Goal: Task Accomplishment & Management: Manage account settings

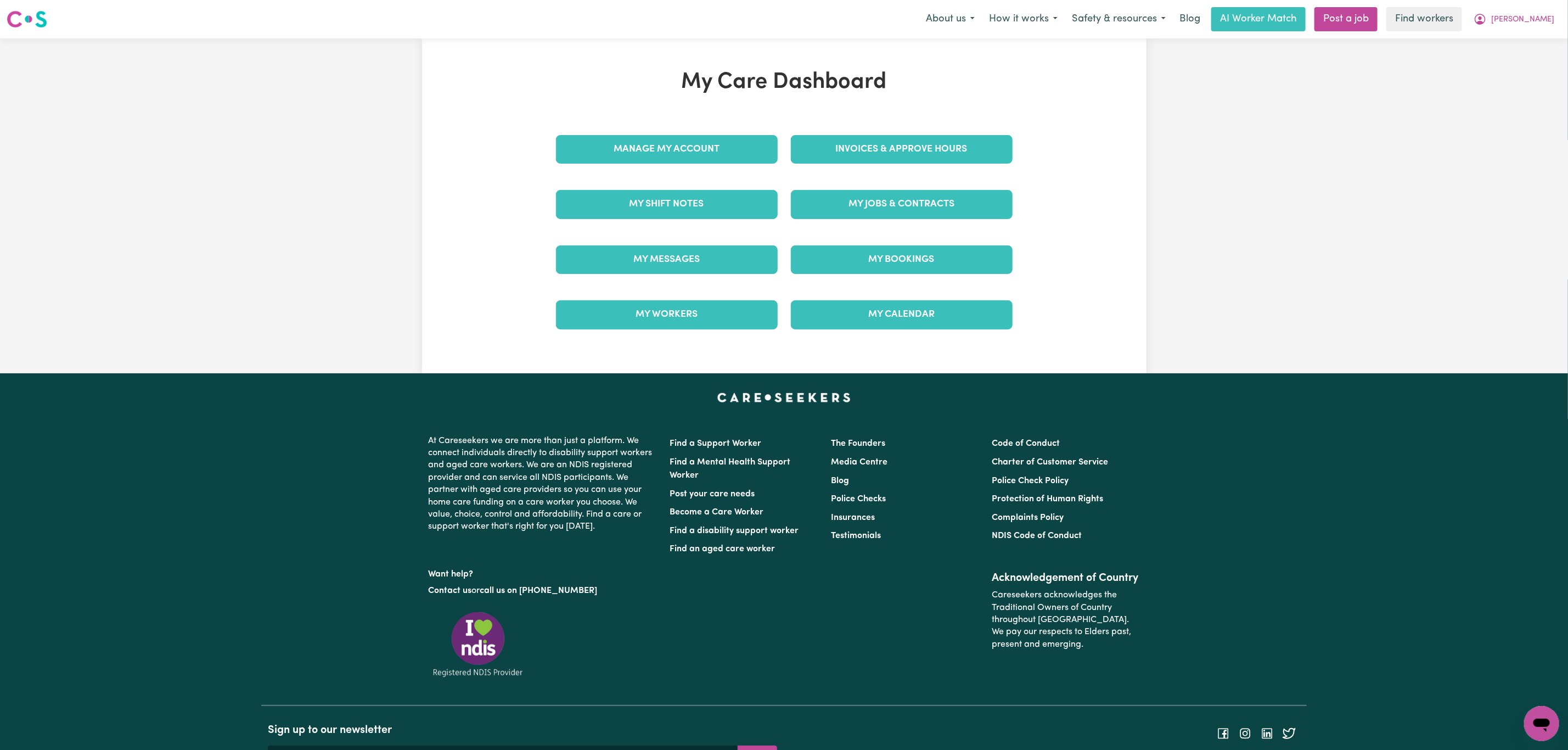
click at [867, 152] on link "Invoices & Approve Hours" at bounding box center [901, 149] width 222 height 29
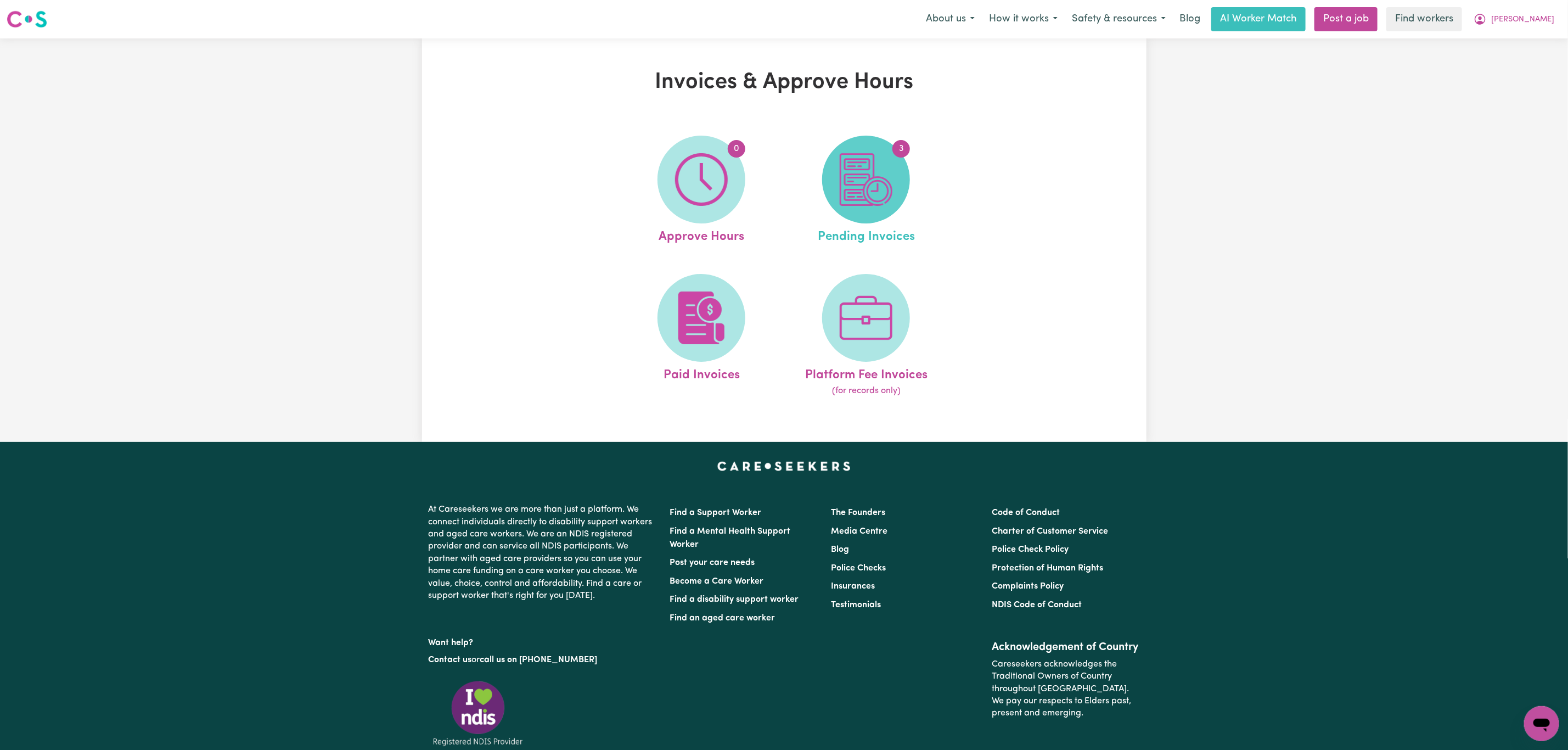
click at [853, 193] on img at bounding box center [866, 180] width 53 height 53
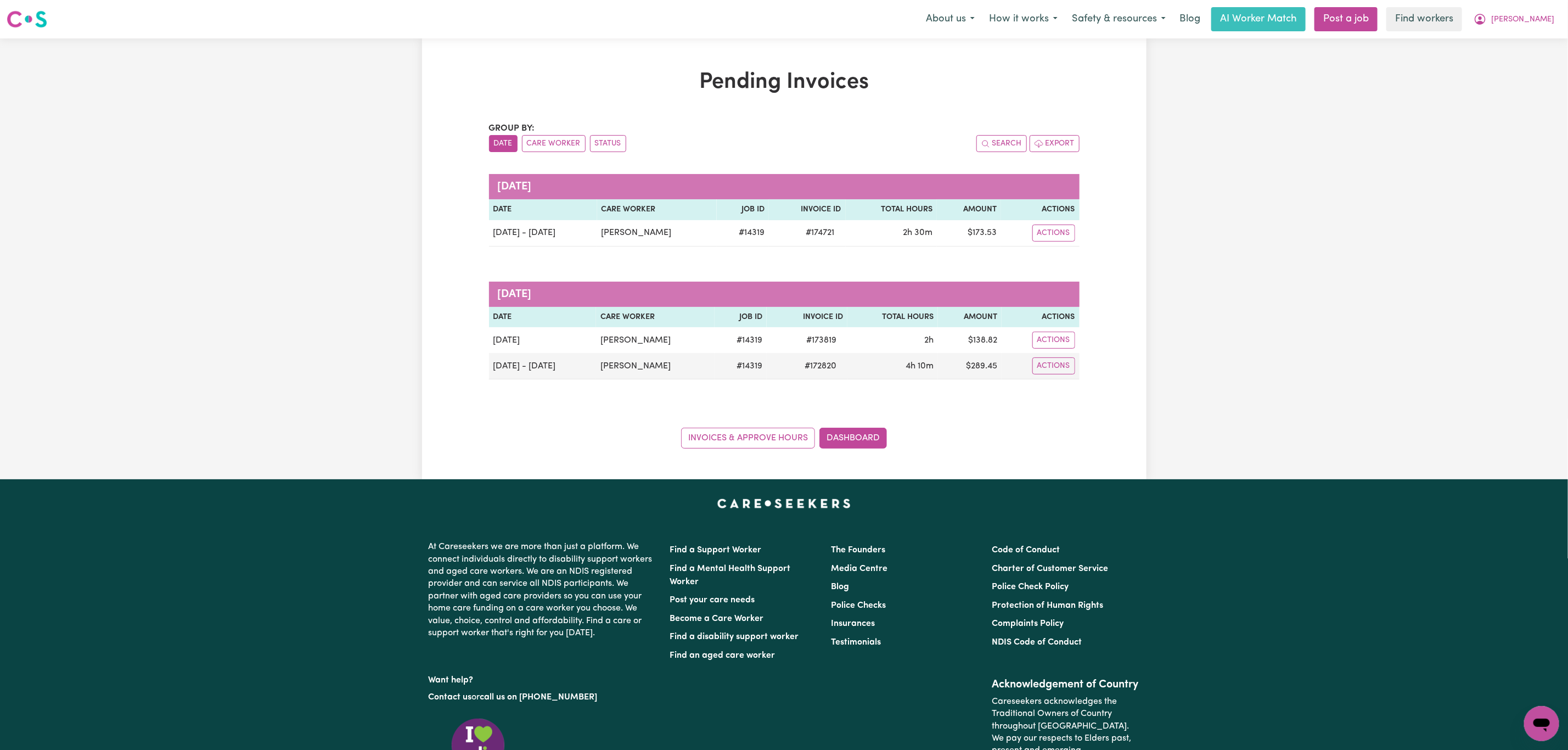
click at [1564, 12] on div "Menu About us How it works Safety & resources Blog AI Worker Match Post a job F…" at bounding box center [784, 19] width 1568 height 25
click at [1544, 25] on span "Charlie" at bounding box center [1523, 20] width 63 height 12
click at [1543, 63] on link "Logout" at bounding box center [1517, 63] width 86 height 21
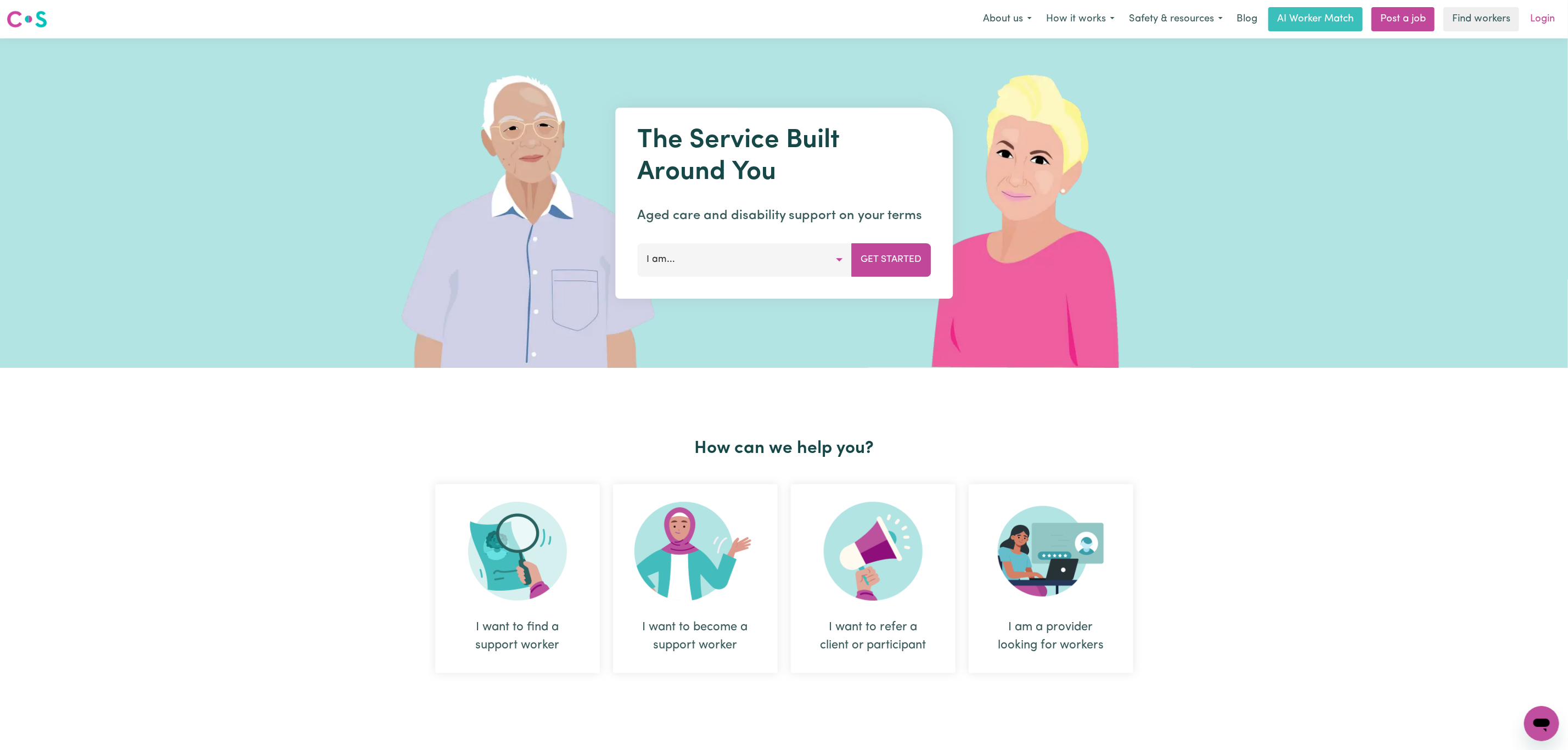
click at [1541, 26] on link "Login" at bounding box center [1542, 19] width 38 height 24
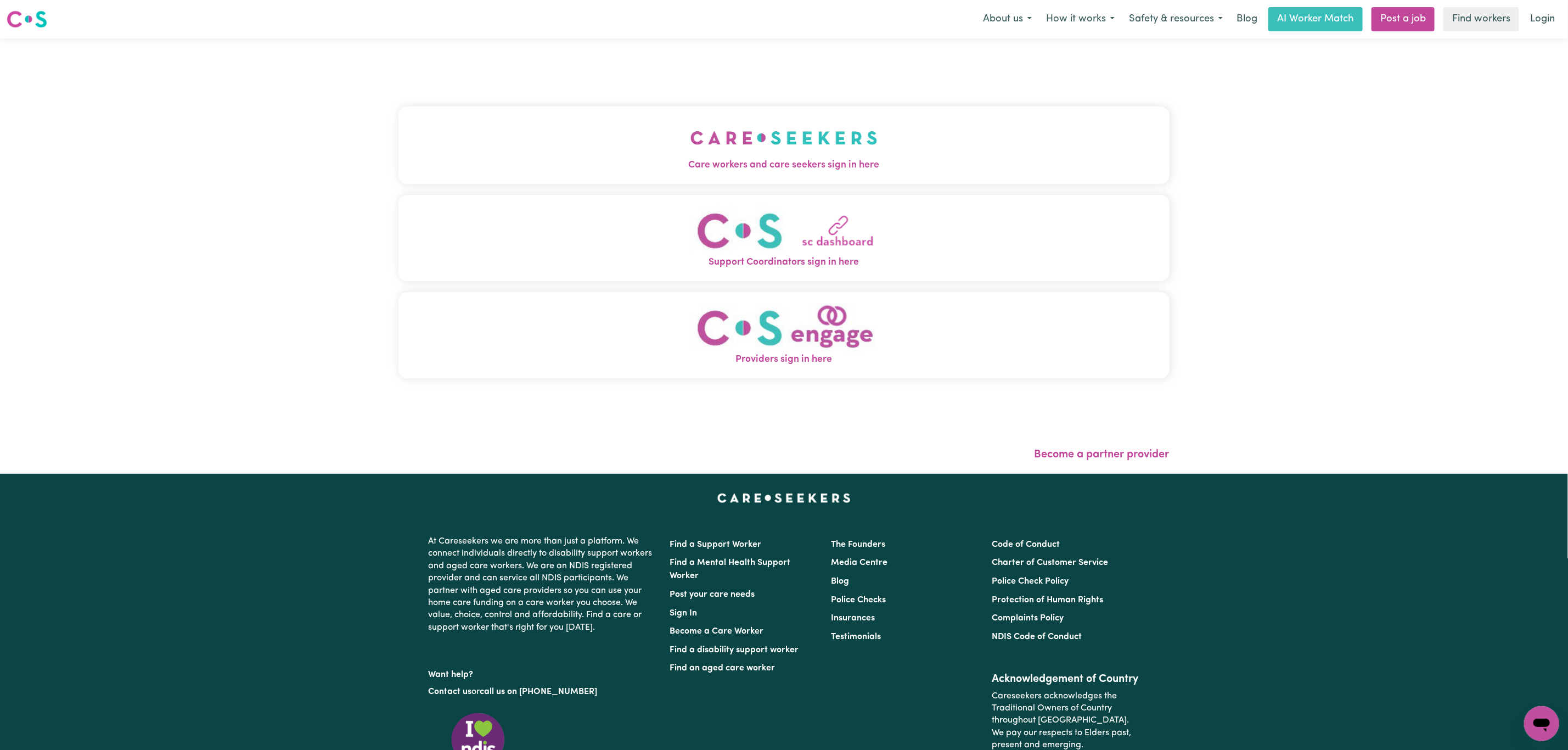
click at [771, 170] on span "Care workers and care seekers sign in here" at bounding box center [784, 165] width 771 height 14
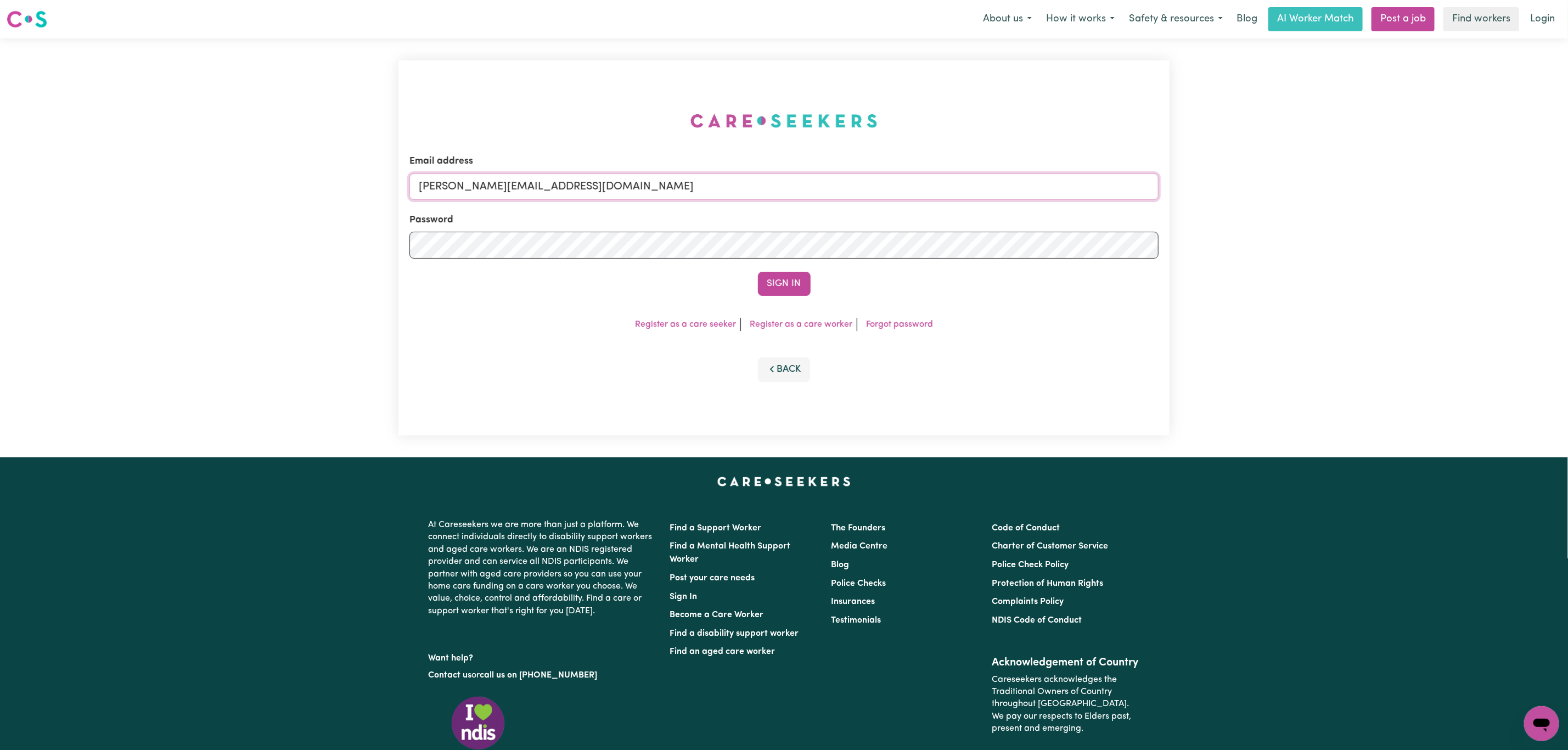
click at [532, 184] on input "[PERSON_NAME][EMAIL_ADDRESS][DOMAIN_NAME]" at bounding box center [784, 186] width 749 height 26
drag, startPoint x: 479, startPoint y: 192, endPoint x: 784, endPoint y: 189, distance: 305.0
click at [785, 183] on input "[EMAIL_ADDRESS][PERSON_NAME][DOMAIN_NAME]" at bounding box center [784, 186] width 749 height 26
type input "superuser~StevenLy@careseekers.com.au"
click at [773, 290] on button "Sign In" at bounding box center [784, 284] width 53 height 24
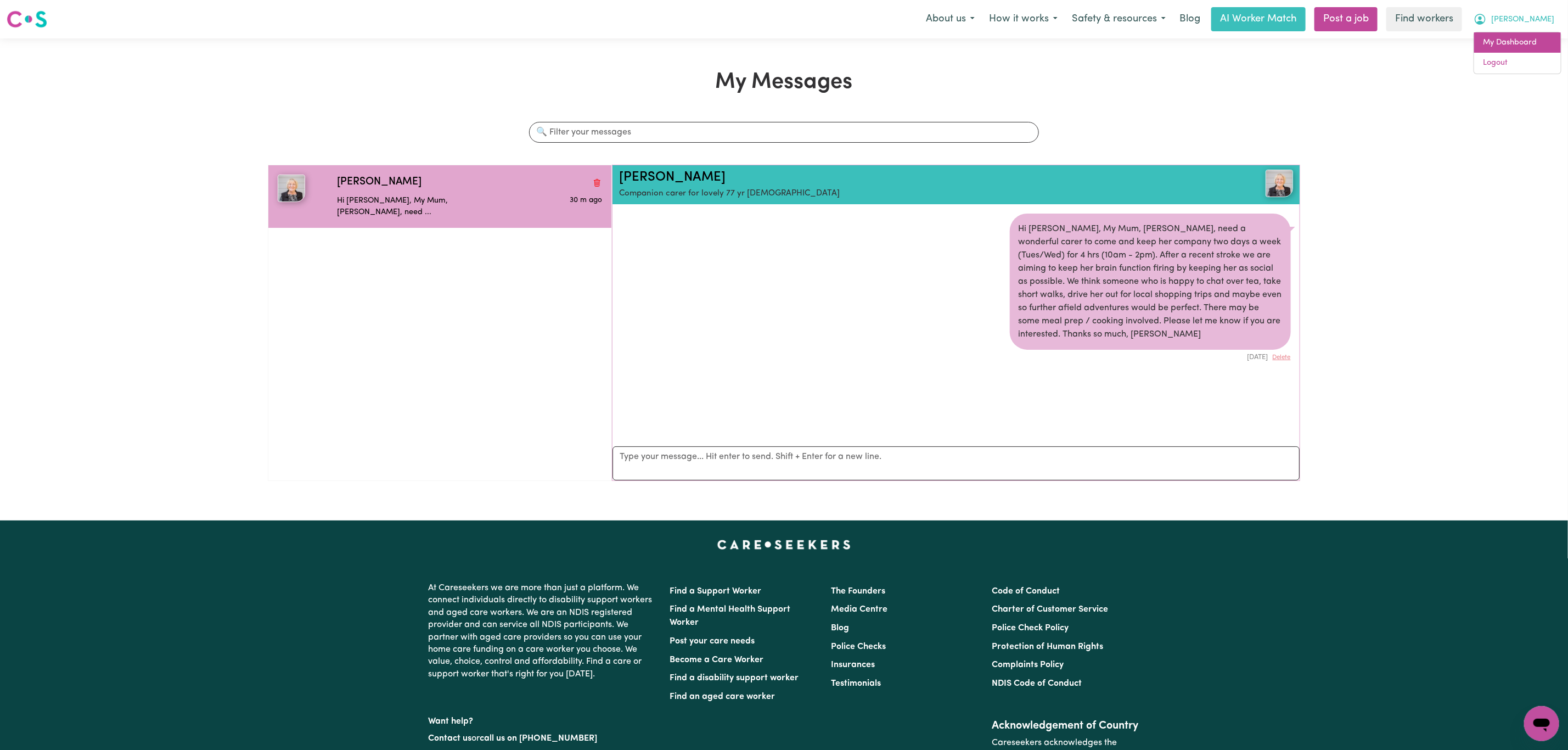
scroll to position [7, 0]
click at [1531, 52] on link "My Dashboard" at bounding box center [1517, 43] width 86 height 21
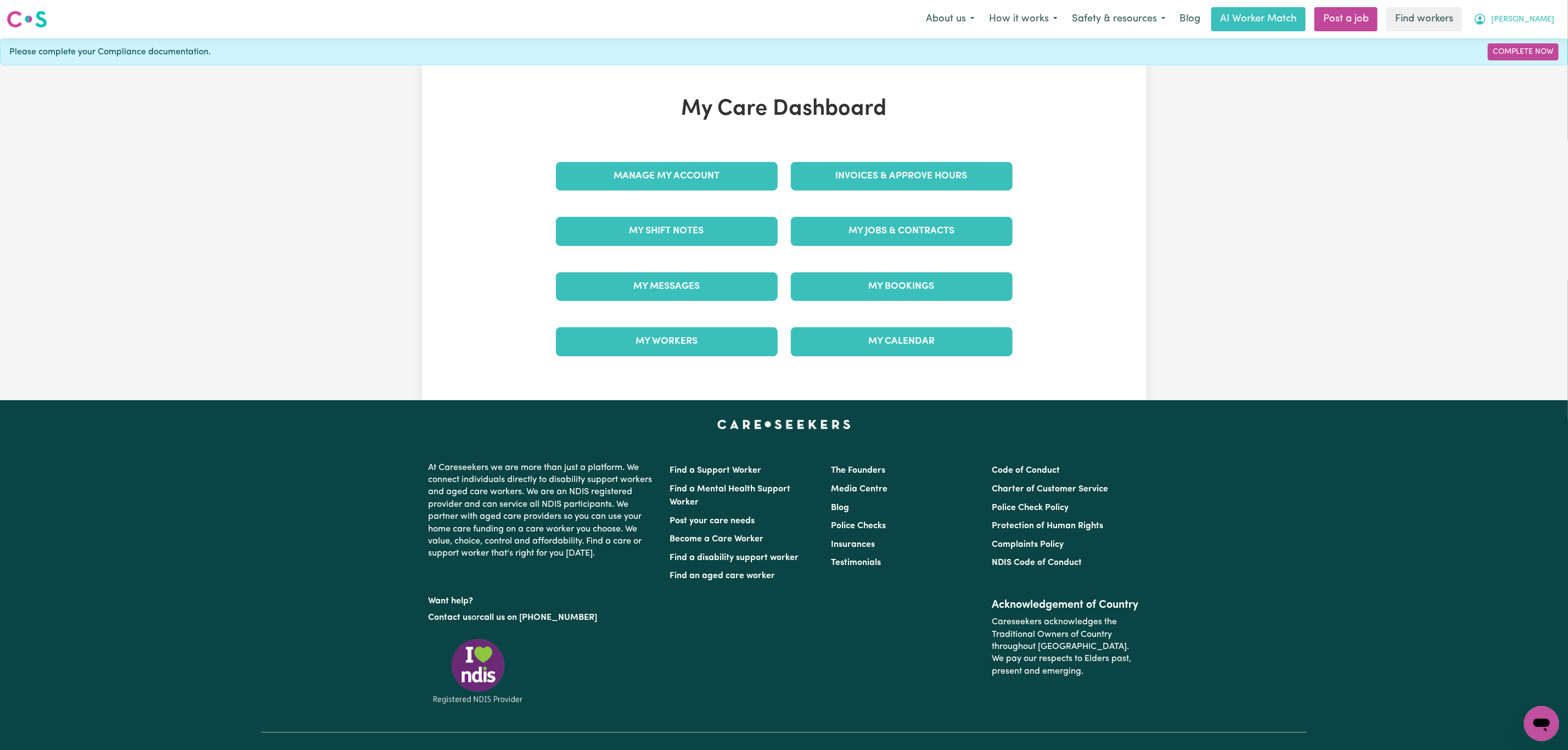
click at [1536, 26] on button "[PERSON_NAME]" at bounding box center [1514, 19] width 95 height 23
click at [1508, 59] on link "Logout" at bounding box center [1517, 63] width 86 height 21
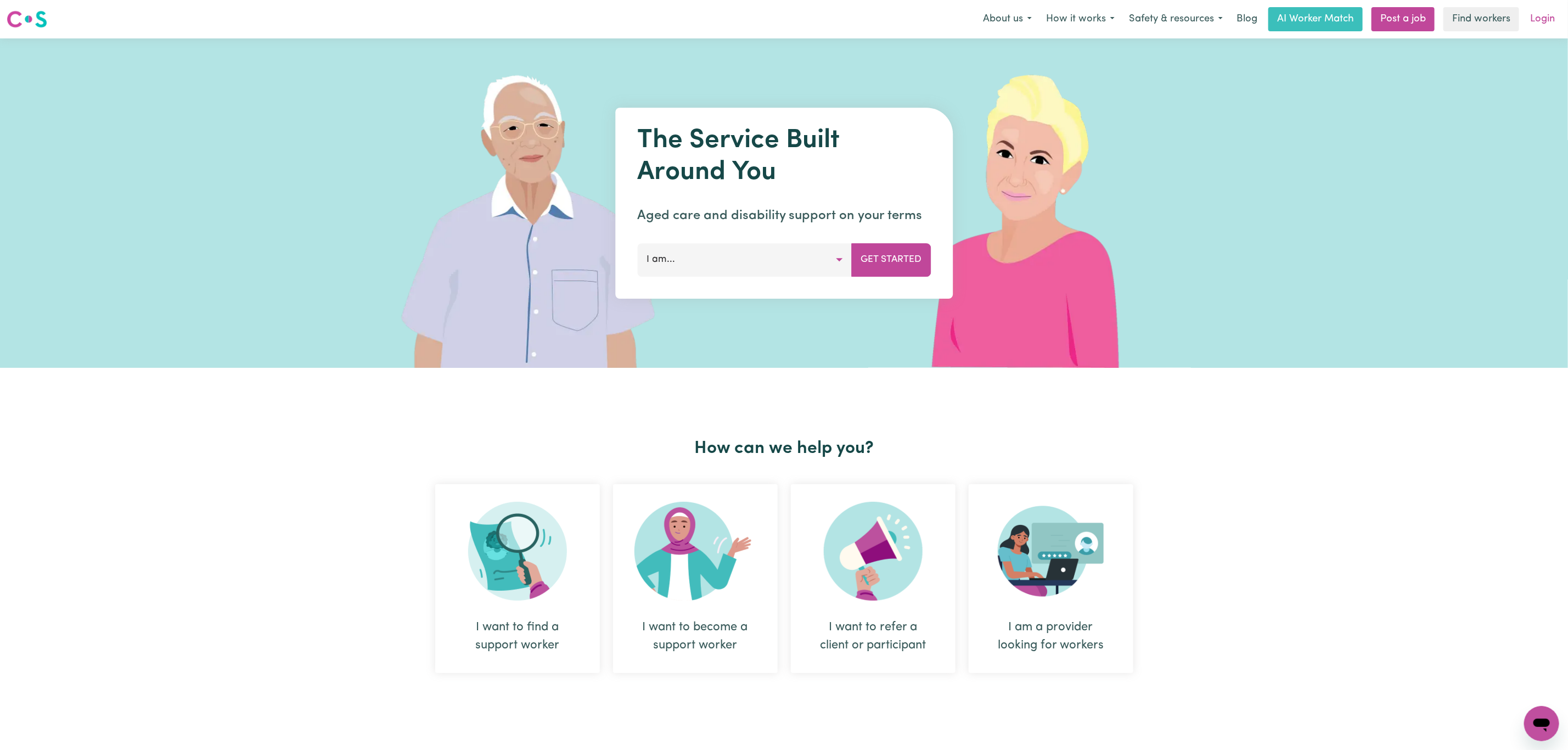
click at [1543, 21] on link "Login" at bounding box center [1542, 19] width 38 height 24
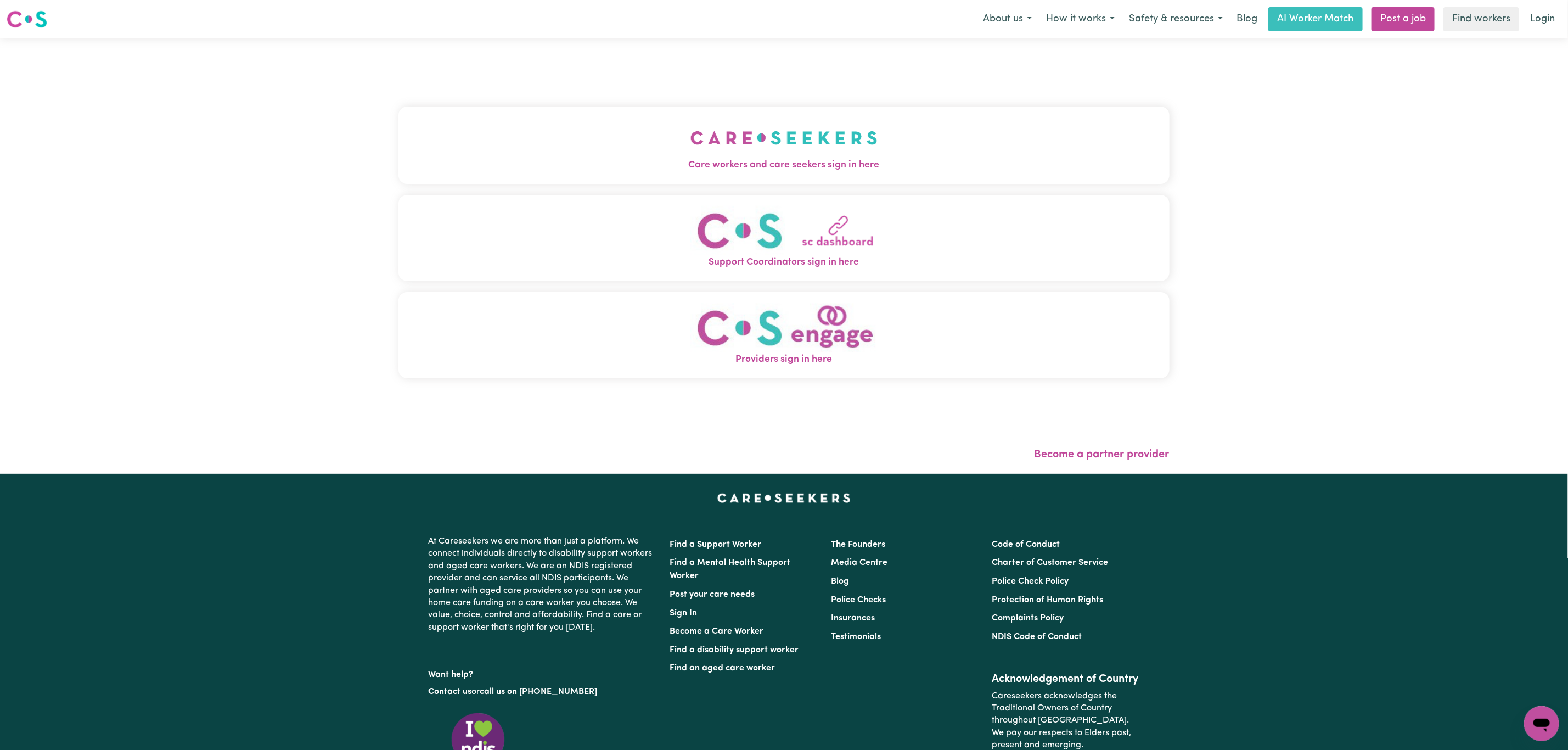
click at [844, 122] on div "Care workers and care seekers sign in here Support Coordinators sign in here Pr…" at bounding box center [784, 256] width 784 height 435
click at [846, 125] on button "Care workers and care seekers sign in here" at bounding box center [784, 145] width 771 height 77
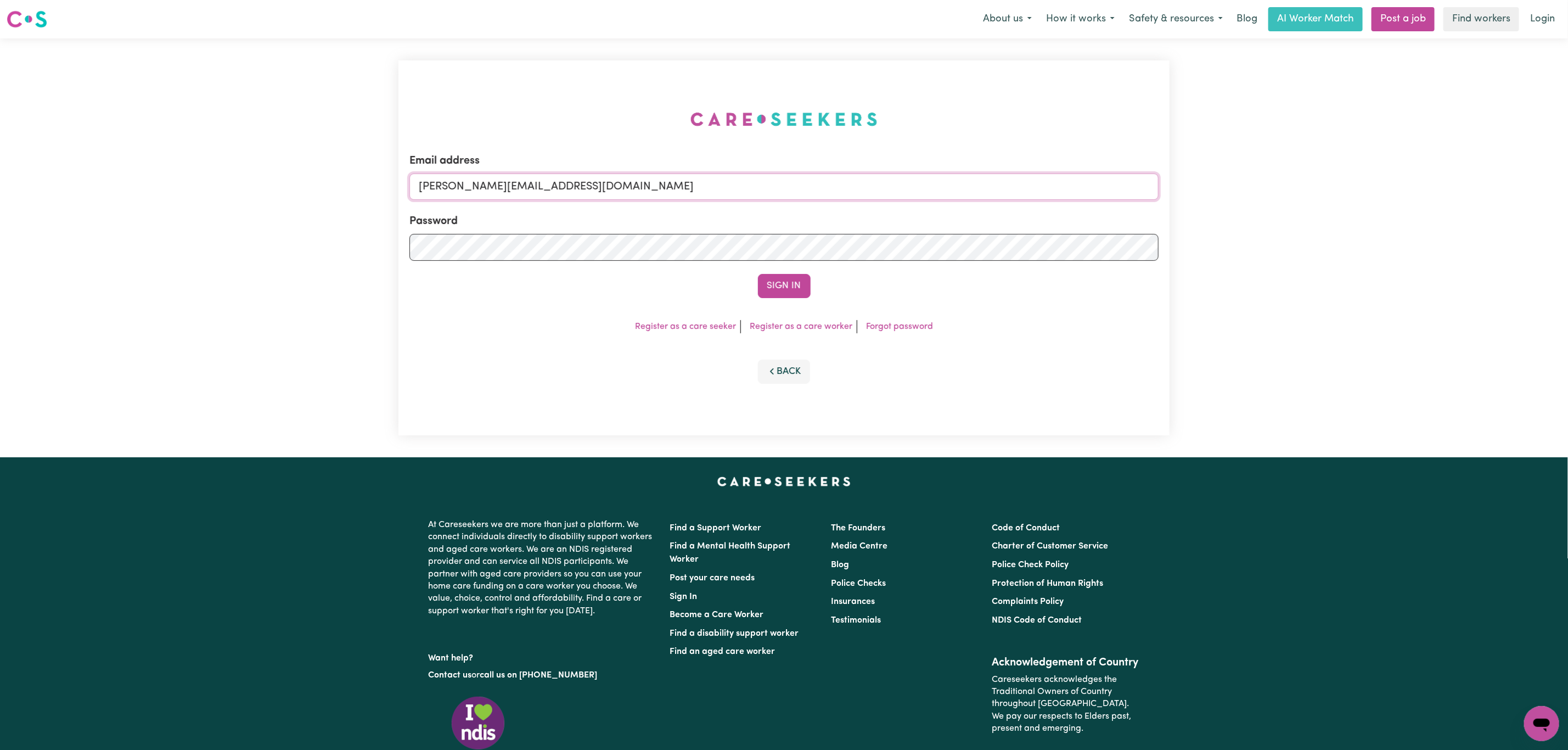
click at [476, 198] on input "[PERSON_NAME][EMAIL_ADDRESS][DOMAIN_NAME]" at bounding box center [784, 186] width 749 height 26
drag, startPoint x: 706, startPoint y: 196, endPoint x: 893, endPoint y: 208, distance: 187.4
click at [901, 201] on form "Email address [EMAIL_ADDRESS][PERSON_NAME][DOMAIN_NAME] Password Sign In" at bounding box center [784, 225] width 749 height 145
type input "[EMAIL_ADDRESS][DOMAIN_NAME]"
click at [794, 272] on form "Email address [EMAIL_ADDRESS][DOMAIN_NAME] Password Sign In" at bounding box center [784, 225] width 749 height 145
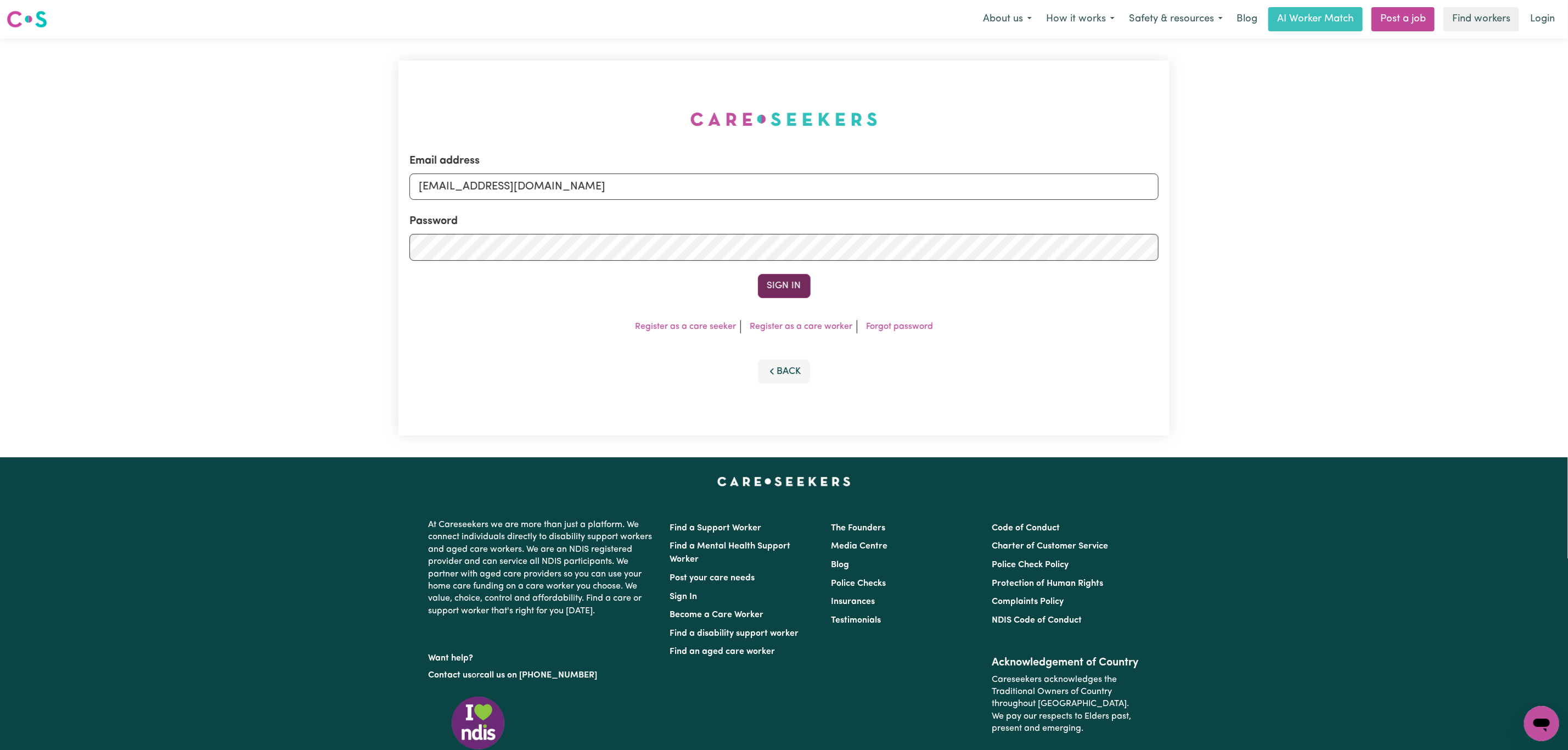
click at [787, 288] on button "Sign In" at bounding box center [784, 286] width 53 height 24
